Goal: Task Accomplishment & Management: Manage account settings

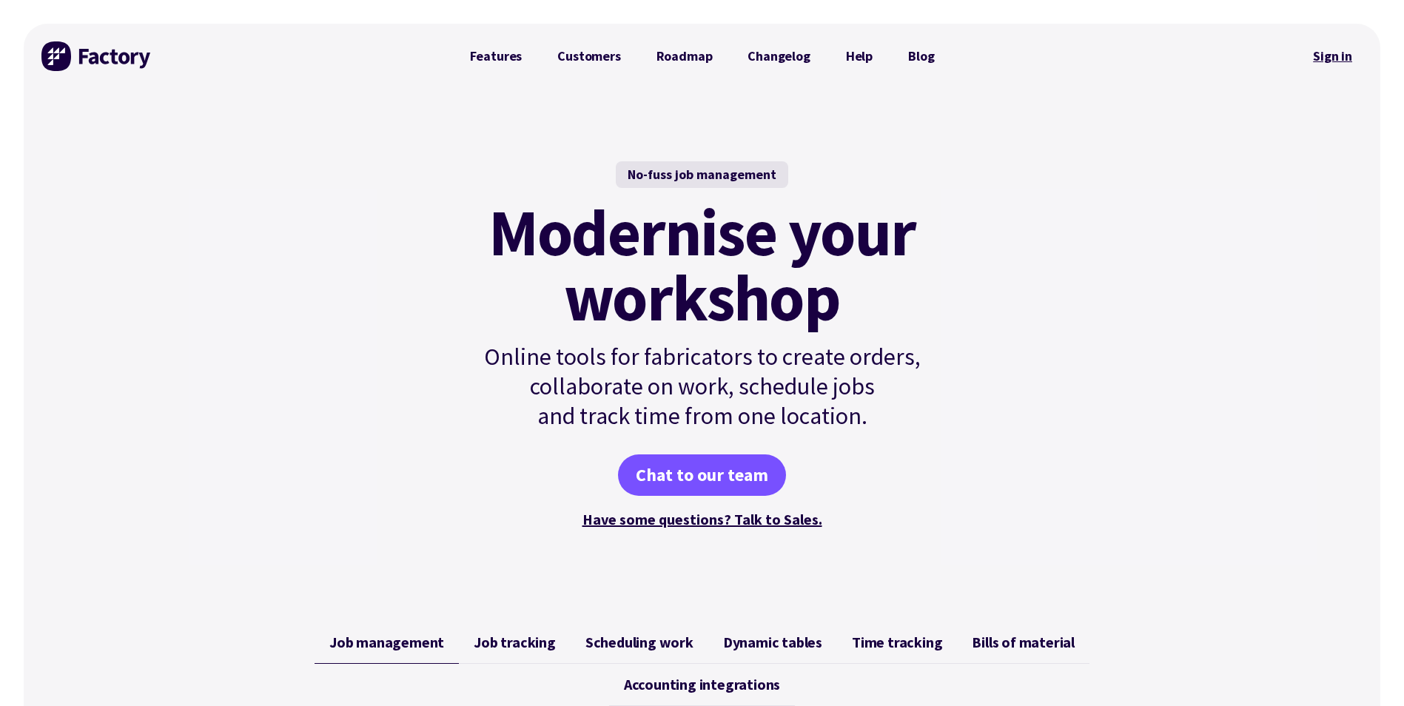
click at [1333, 52] on link "Sign in" at bounding box center [1333, 56] width 60 height 34
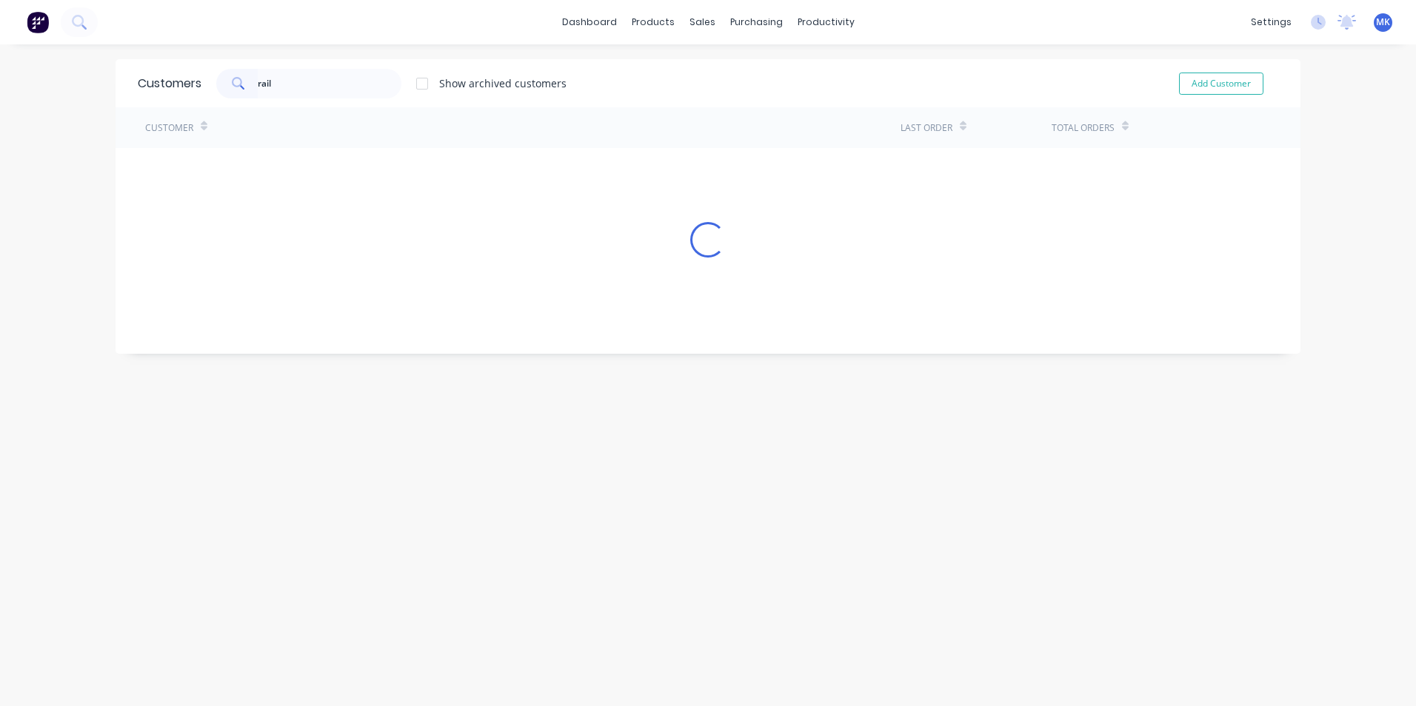
type input "rail"
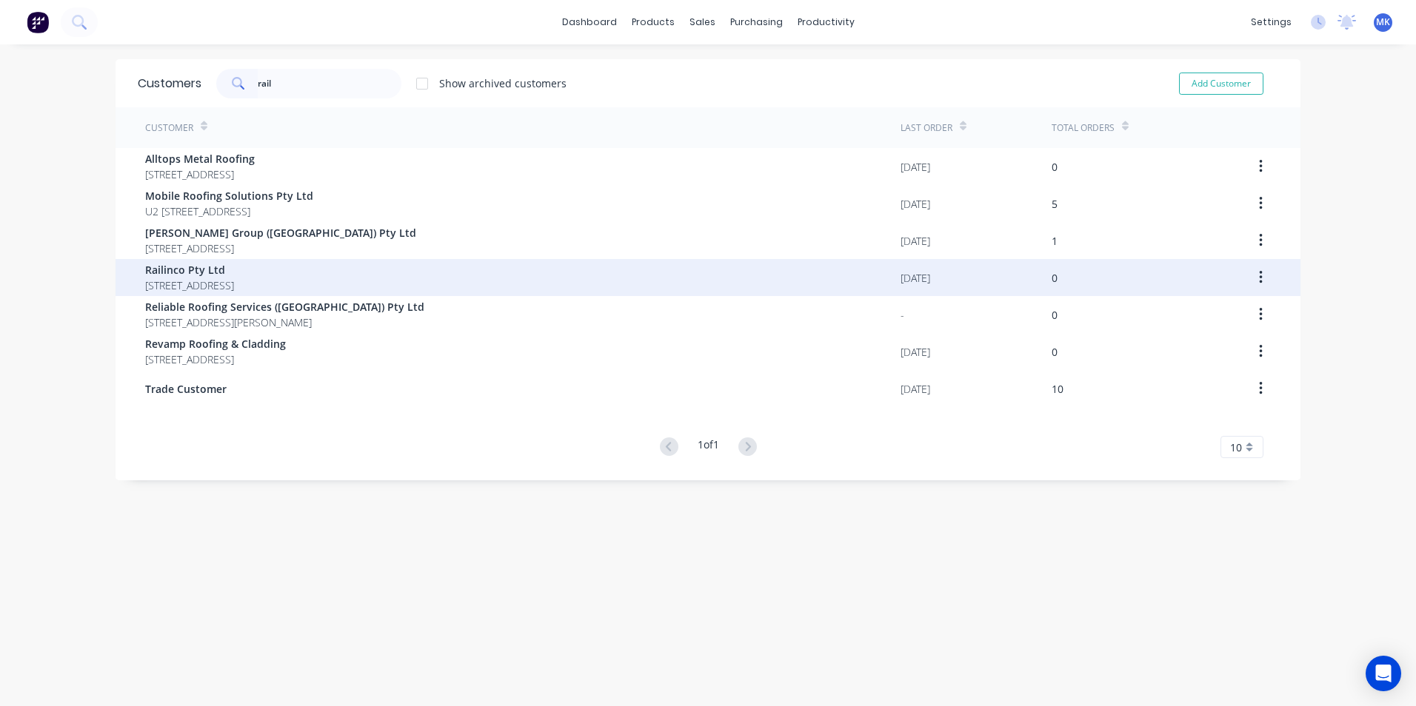
click at [234, 280] on span "[STREET_ADDRESS]" at bounding box center [189, 286] width 89 height 16
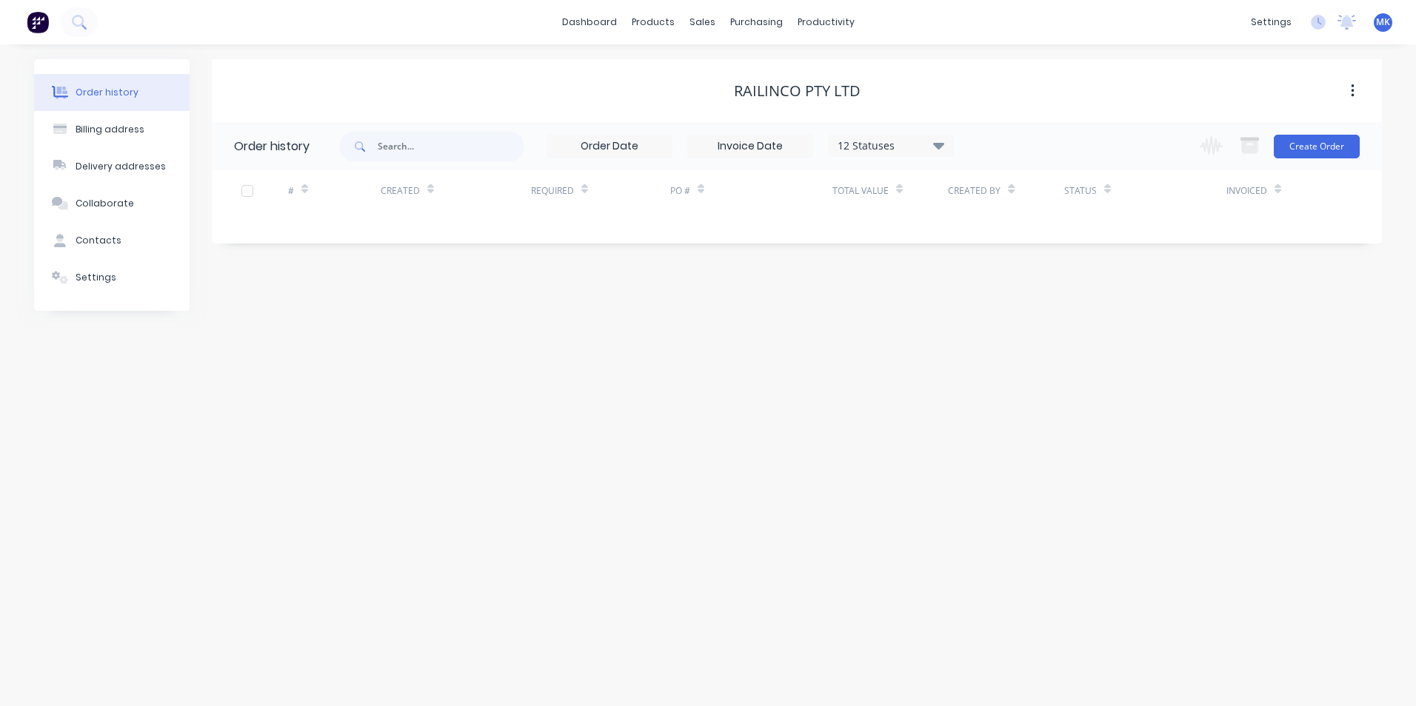
click at [1340, 84] on button "button" at bounding box center [1352, 91] width 35 height 27
click at [1292, 123] on div "Archive" at bounding box center [1299, 129] width 114 height 21
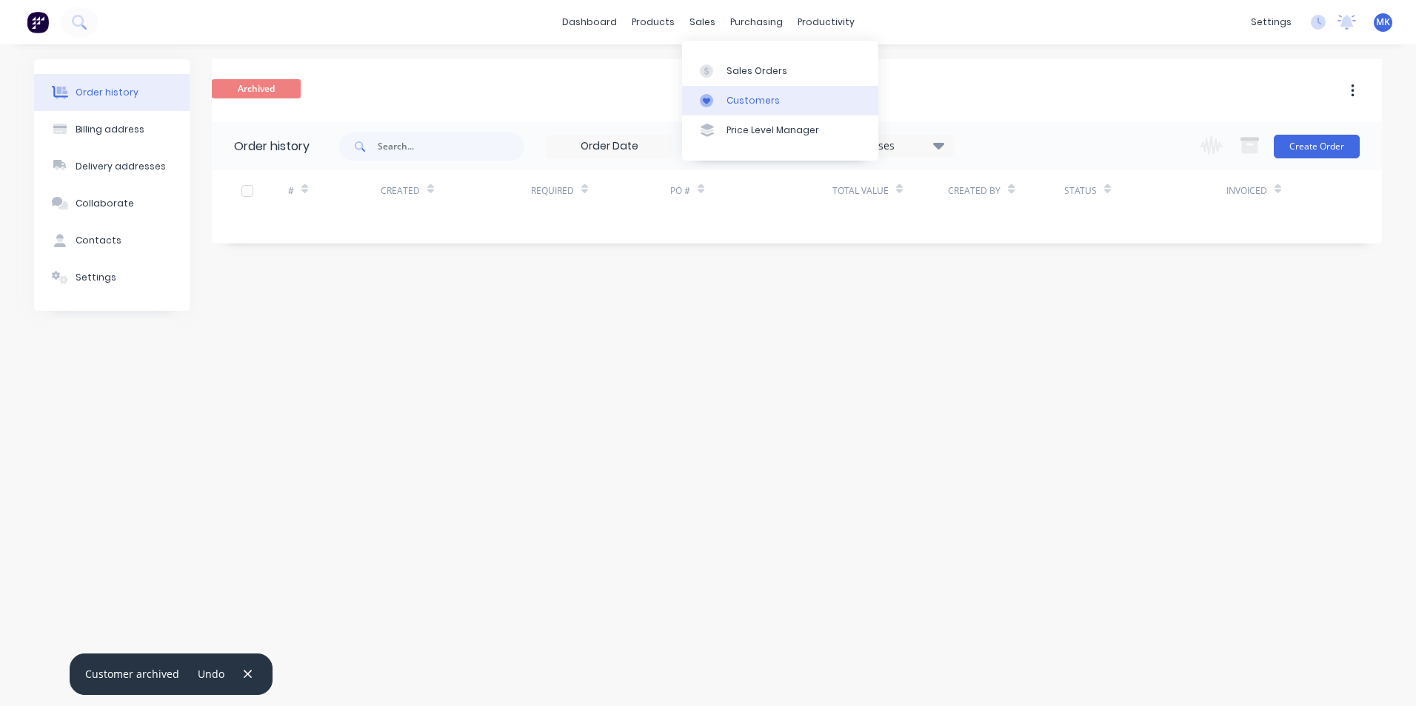
click at [725, 105] on link "Customers" at bounding box center [780, 101] width 196 height 30
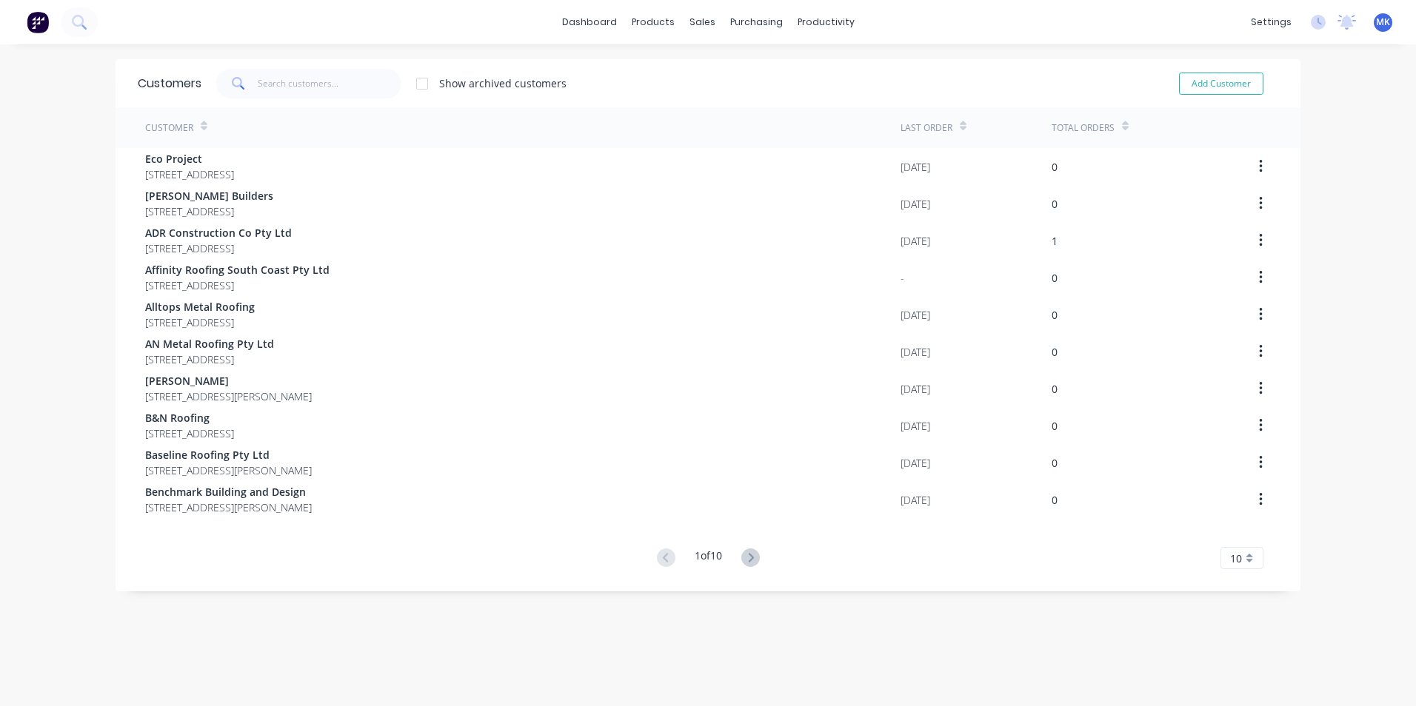
click at [1248, 552] on div "10" at bounding box center [1241, 558] width 43 height 22
click at [1247, 536] on div "35" at bounding box center [1241, 533] width 41 height 26
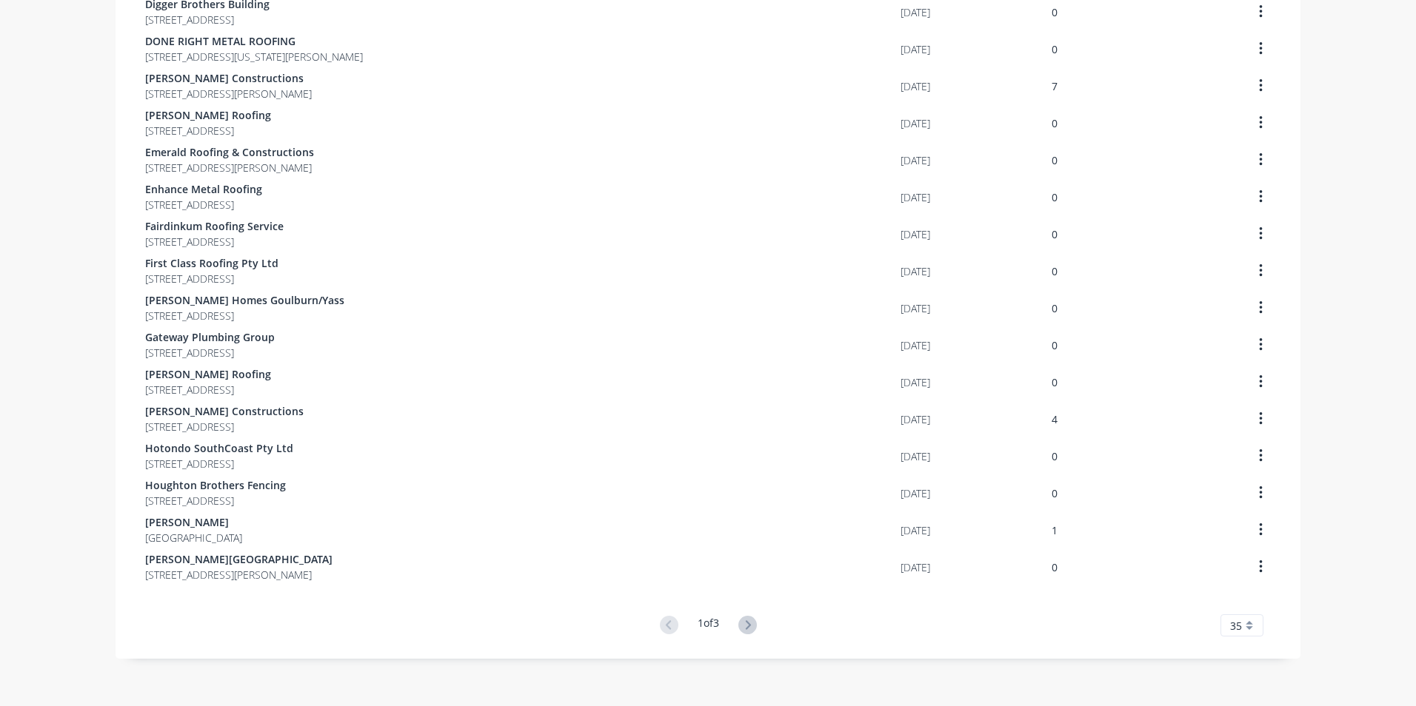
scroll to position [863, 0]
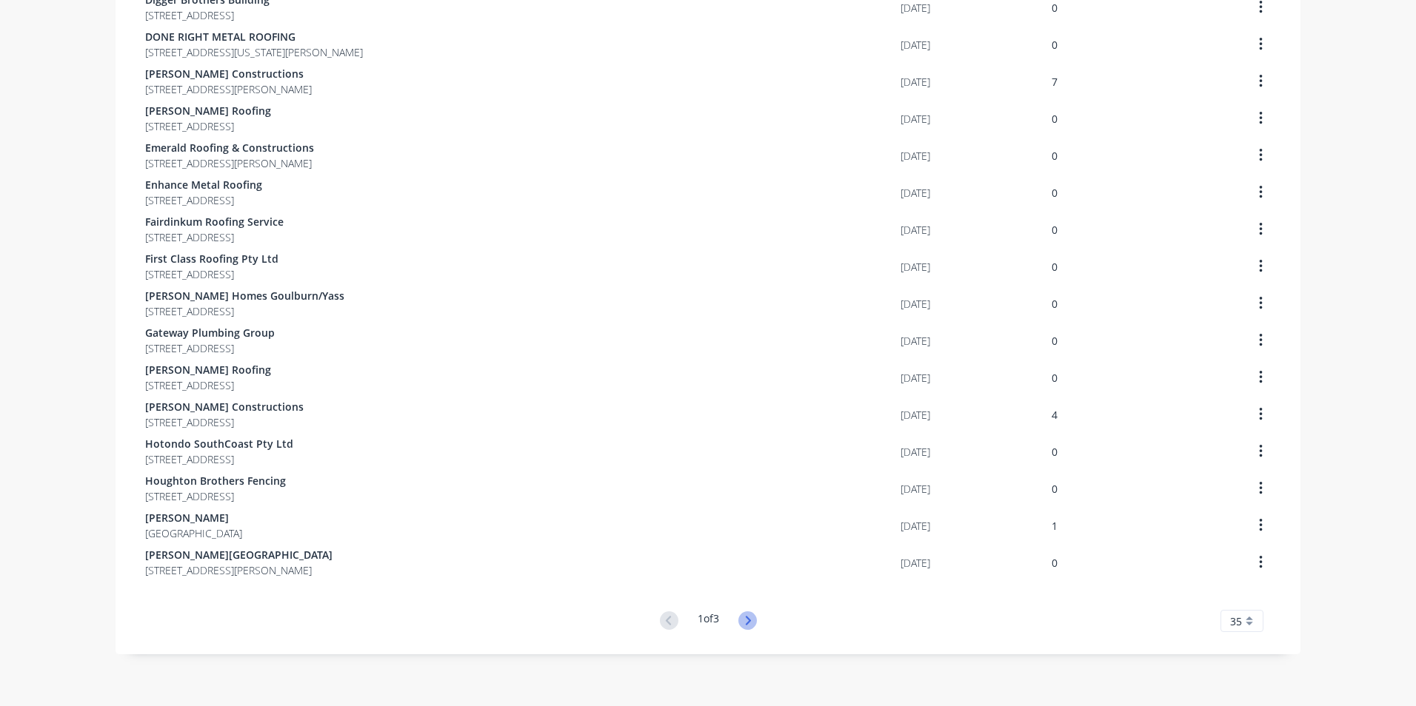
click at [740, 629] on icon at bounding box center [747, 621] width 19 height 19
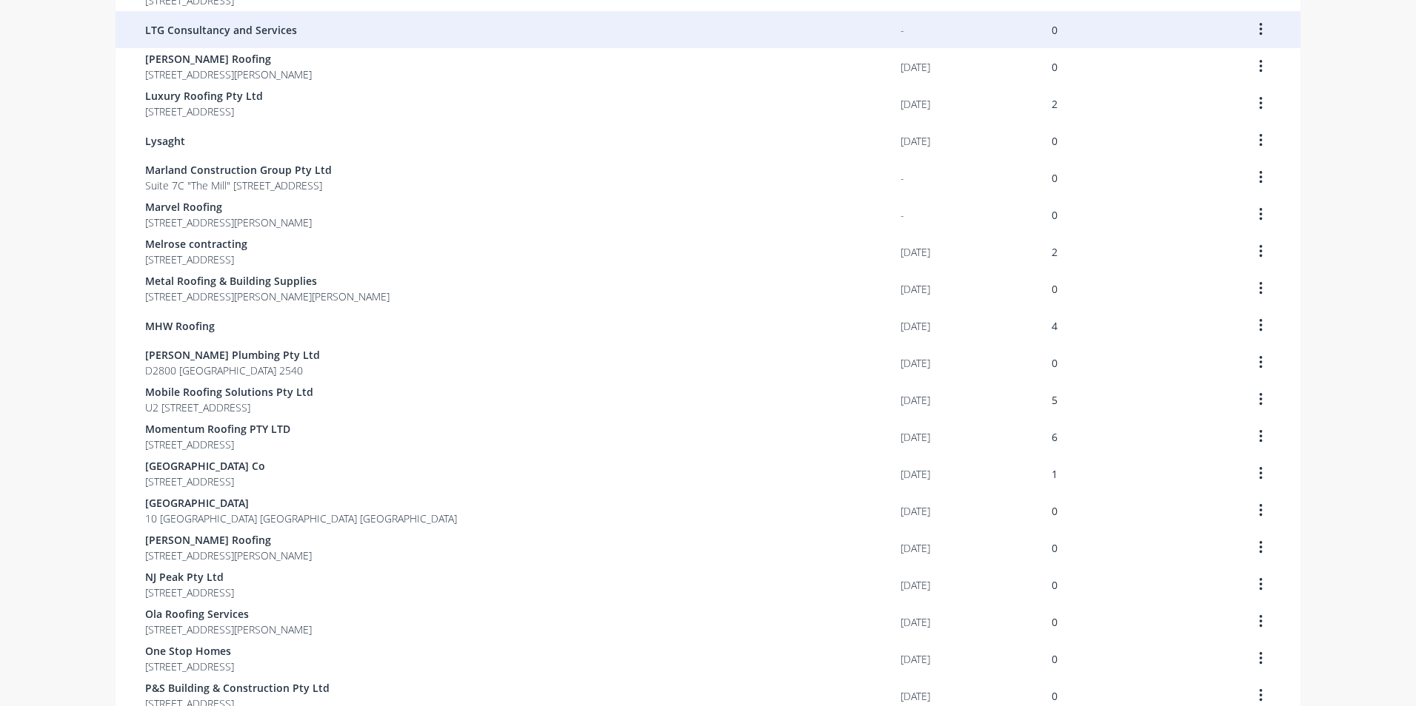
scroll to position [492, 0]
